Goal: Task Accomplishment & Management: Use online tool/utility

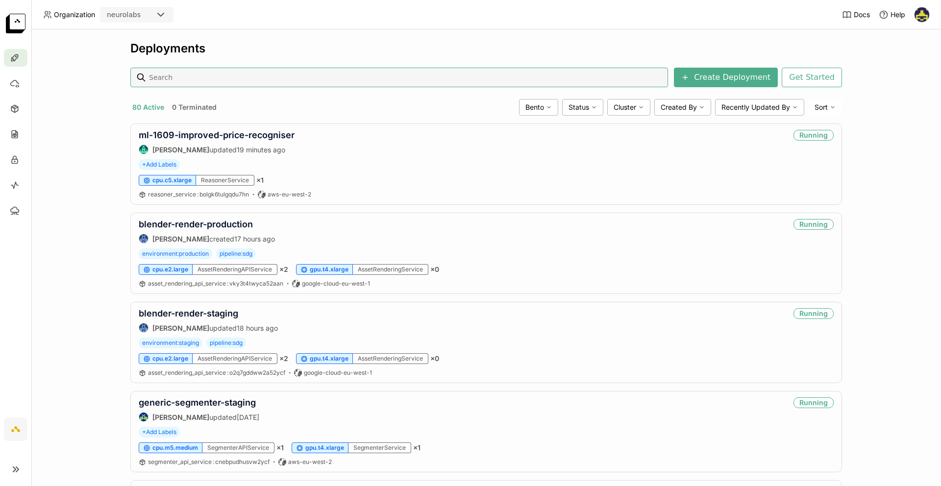
click at [191, 105] on button "0 Terminated" at bounding box center [194, 107] width 49 height 13
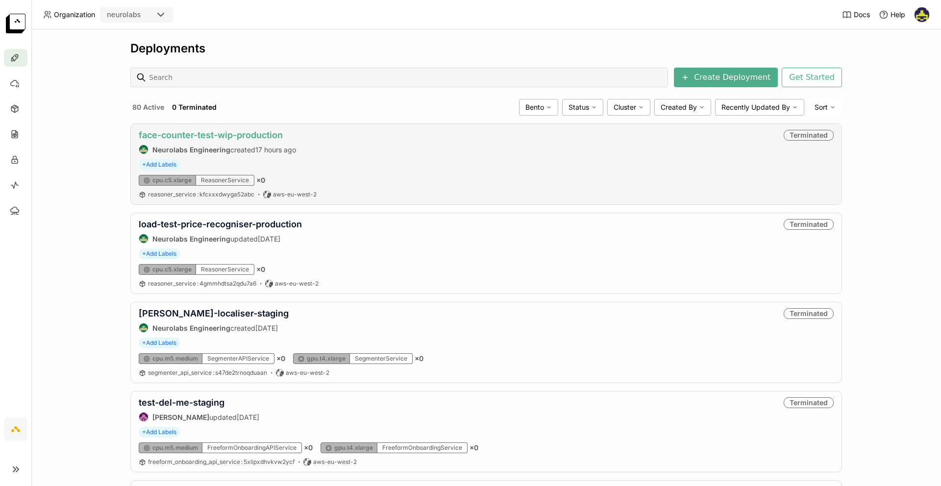
click at [223, 137] on link "face-counter-test-wip-production" at bounding box center [211, 135] width 144 height 10
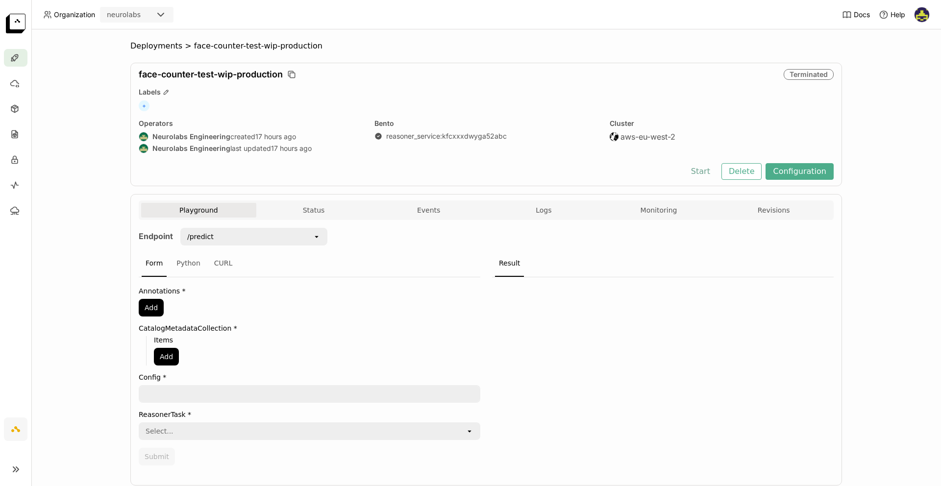
click at [707, 171] on button "Start" at bounding box center [701, 171] width 34 height 17
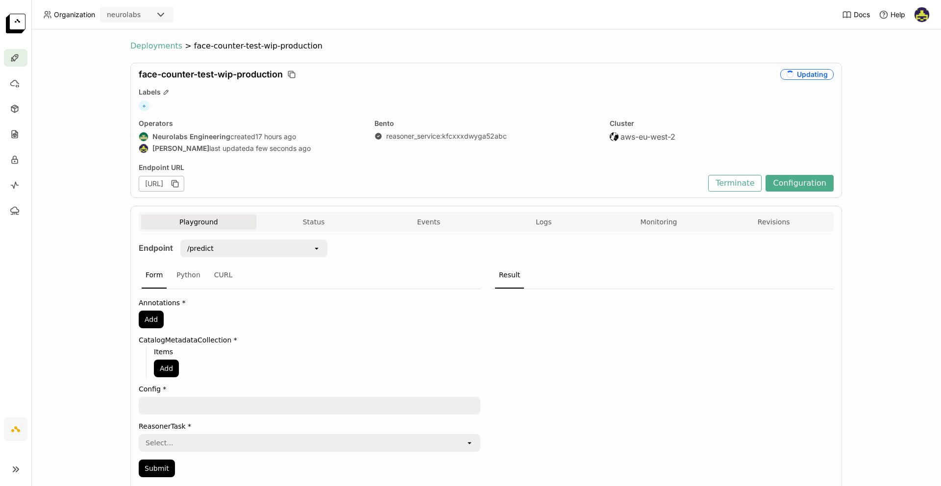
click at [165, 48] on span "Deployments" at bounding box center [156, 46] width 52 height 10
